Goal: Find specific page/section: Find specific page/section

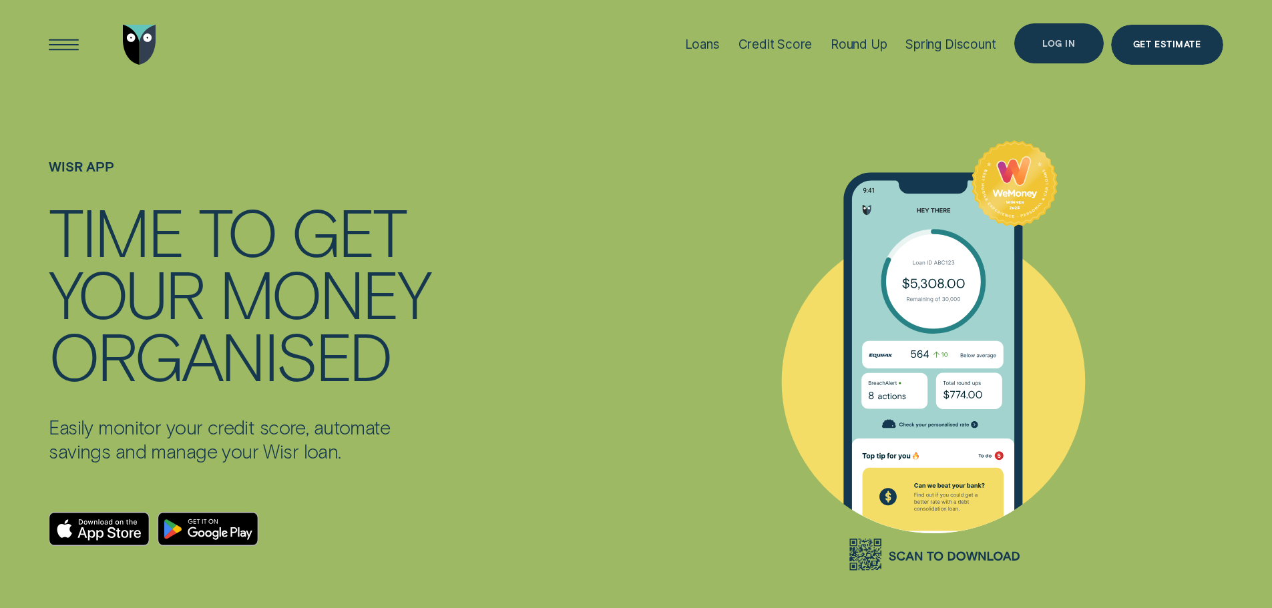
click at [1058, 45] on div "Log in" at bounding box center [1058, 44] width 33 height 8
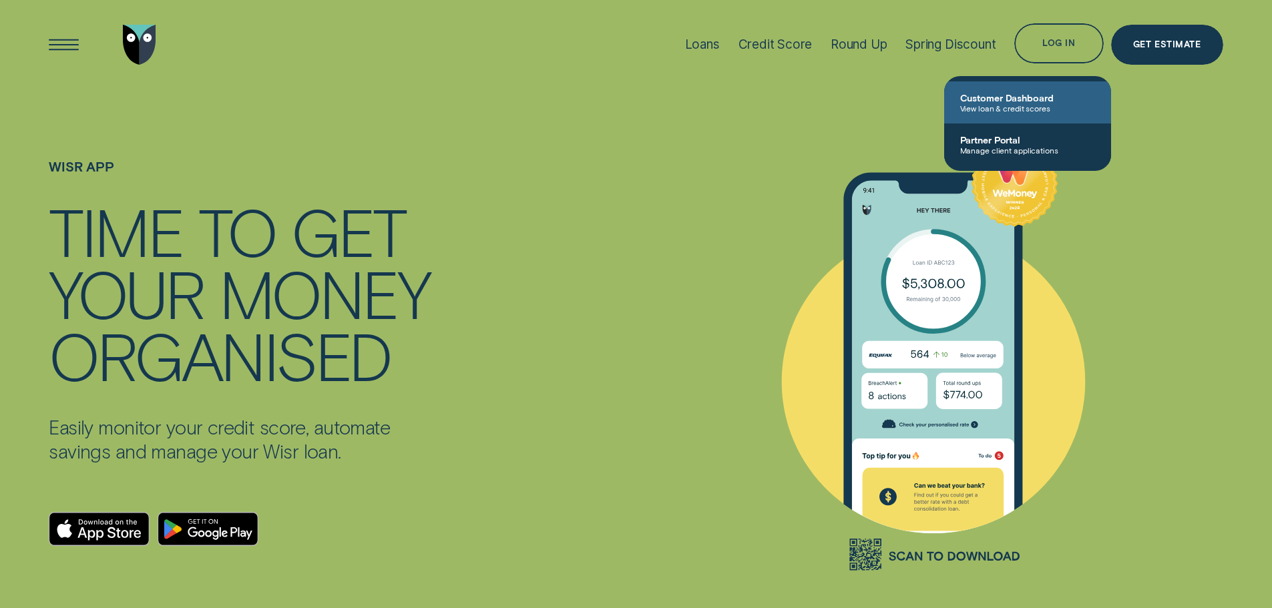
click at [1032, 104] on span "View loan & credit scores" at bounding box center [1027, 107] width 135 height 9
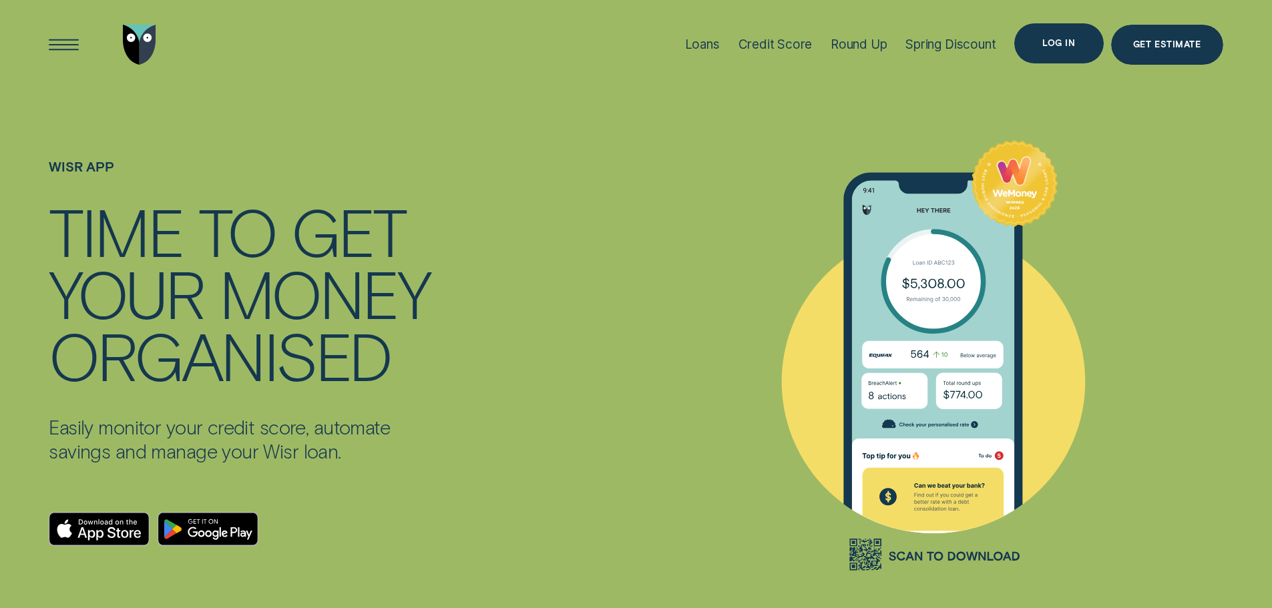
click at [1062, 41] on div "Log in" at bounding box center [1058, 43] width 33 height 8
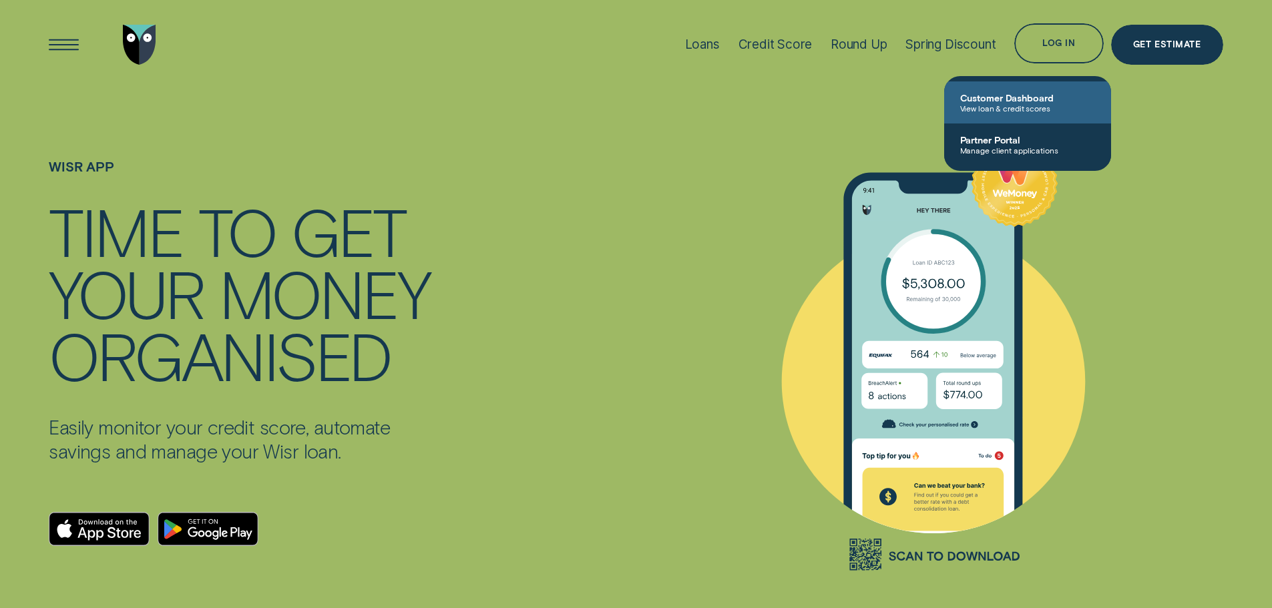
click at [1020, 98] on span "Customer Dashboard" at bounding box center [1027, 97] width 135 height 11
